Goal: Task Accomplishment & Management: Use online tool/utility

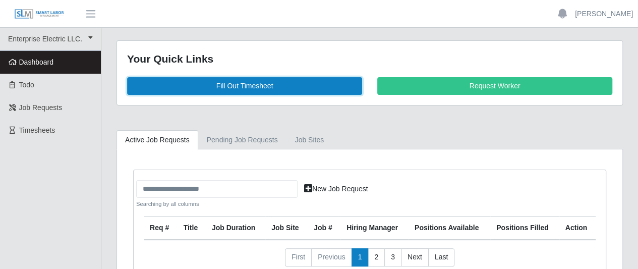
click at [250, 85] on link "Fill Out Timesheet" at bounding box center [244, 86] width 235 height 18
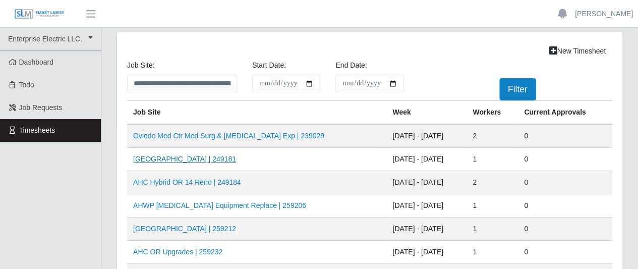
click at [189, 158] on link "[GEOGRAPHIC_DATA] | 249181" at bounding box center [184, 159] width 103 height 8
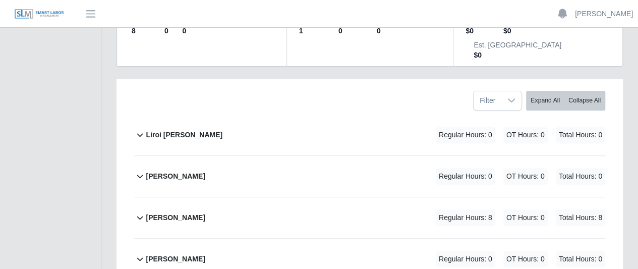
scroll to position [151, 0]
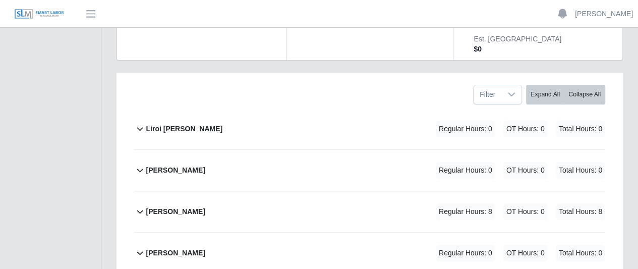
click at [143, 247] on icon at bounding box center [140, 253] width 12 height 12
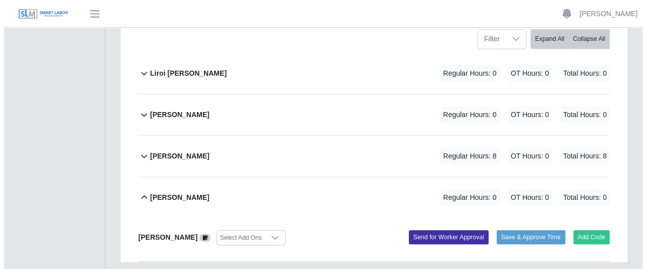
scroll to position [248, 0]
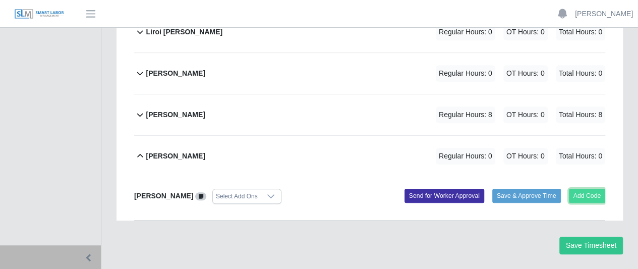
click at [588, 189] on button "Add Code" at bounding box center [587, 196] width 37 height 14
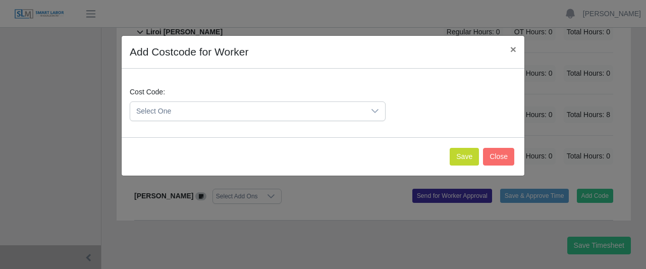
click at [371, 110] on icon at bounding box center [375, 111] width 8 height 8
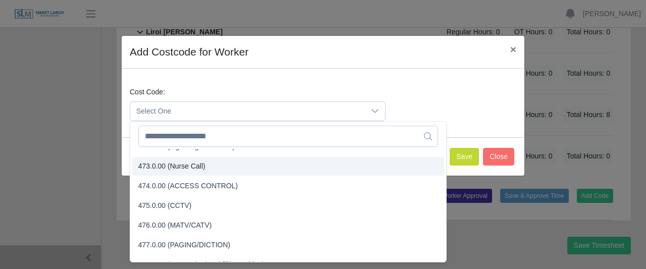
scroll to position [2169, 0]
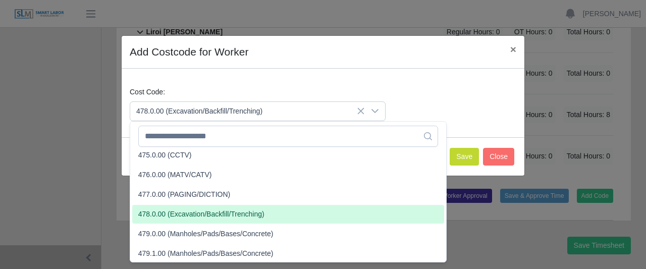
click at [210, 215] on span "478.0.00 (Excavation/Backfill/Trenching)" at bounding box center [201, 214] width 126 height 11
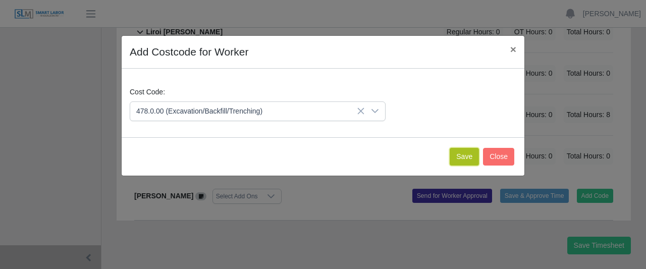
click at [465, 153] on button "Save" at bounding box center [463, 157] width 29 height 18
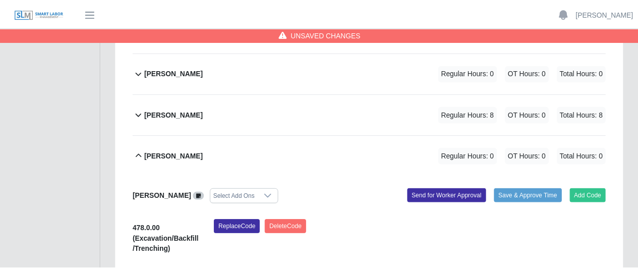
scroll to position [373, 0]
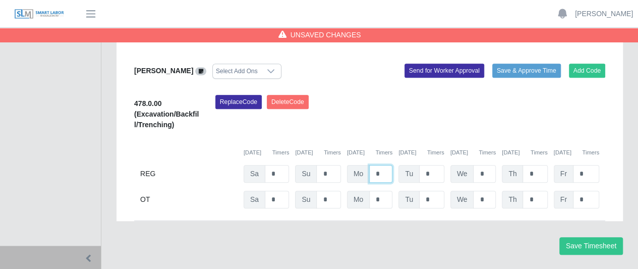
click at [383, 165] on input "*" at bounding box center [380, 174] width 23 height 18
type input "*"
click at [585, 237] on button "Save Timesheet" at bounding box center [591, 246] width 64 height 18
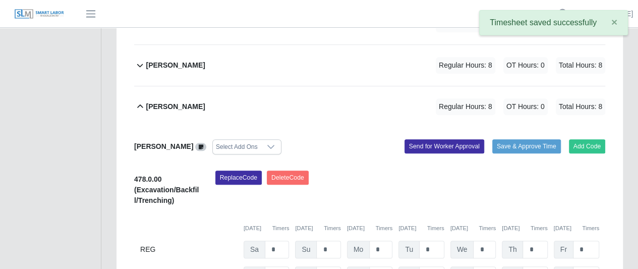
scroll to position [172, 0]
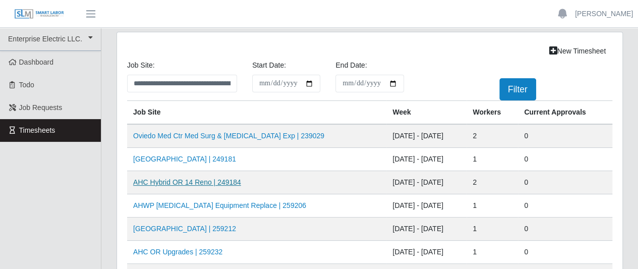
scroll to position [50, 0]
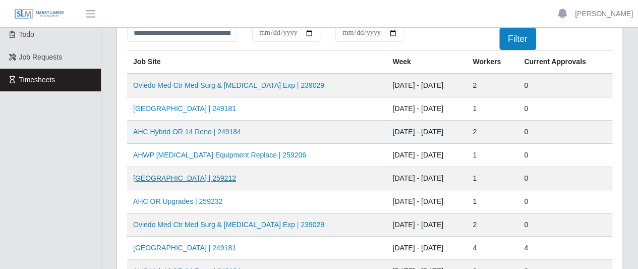
click at [200, 177] on link "[GEOGRAPHIC_DATA] | 259212" at bounding box center [184, 178] width 103 height 8
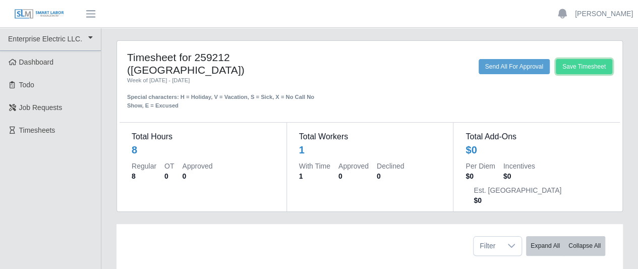
click at [573, 63] on button "Save Timesheet" at bounding box center [584, 66] width 56 height 15
